Goal: Information Seeking & Learning: Understand process/instructions

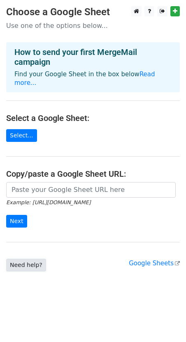
click at [35, 261] on link "Need help?" at bounding box center [26, 265] width 40 height 13
